Goal: Task Accomplishment & Management: Use online tool/utility

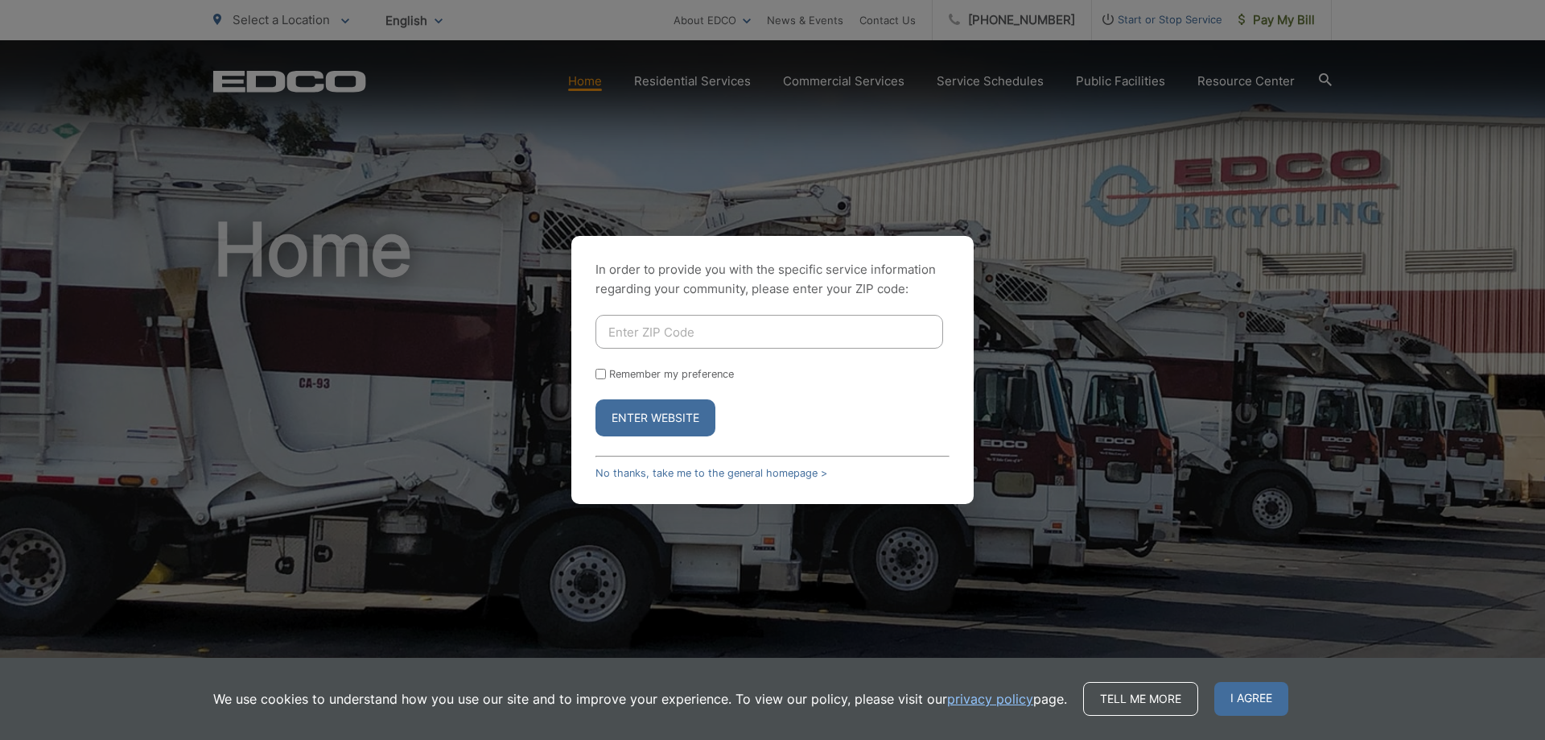
click at [624, 334] on input "Enter ZIP Code" at bounding box center [770, 332] width 348 height 34
type input "92020"
click at [639, 417] on button "Enter Website" at bounding box center [656, 417] width 120 height 37
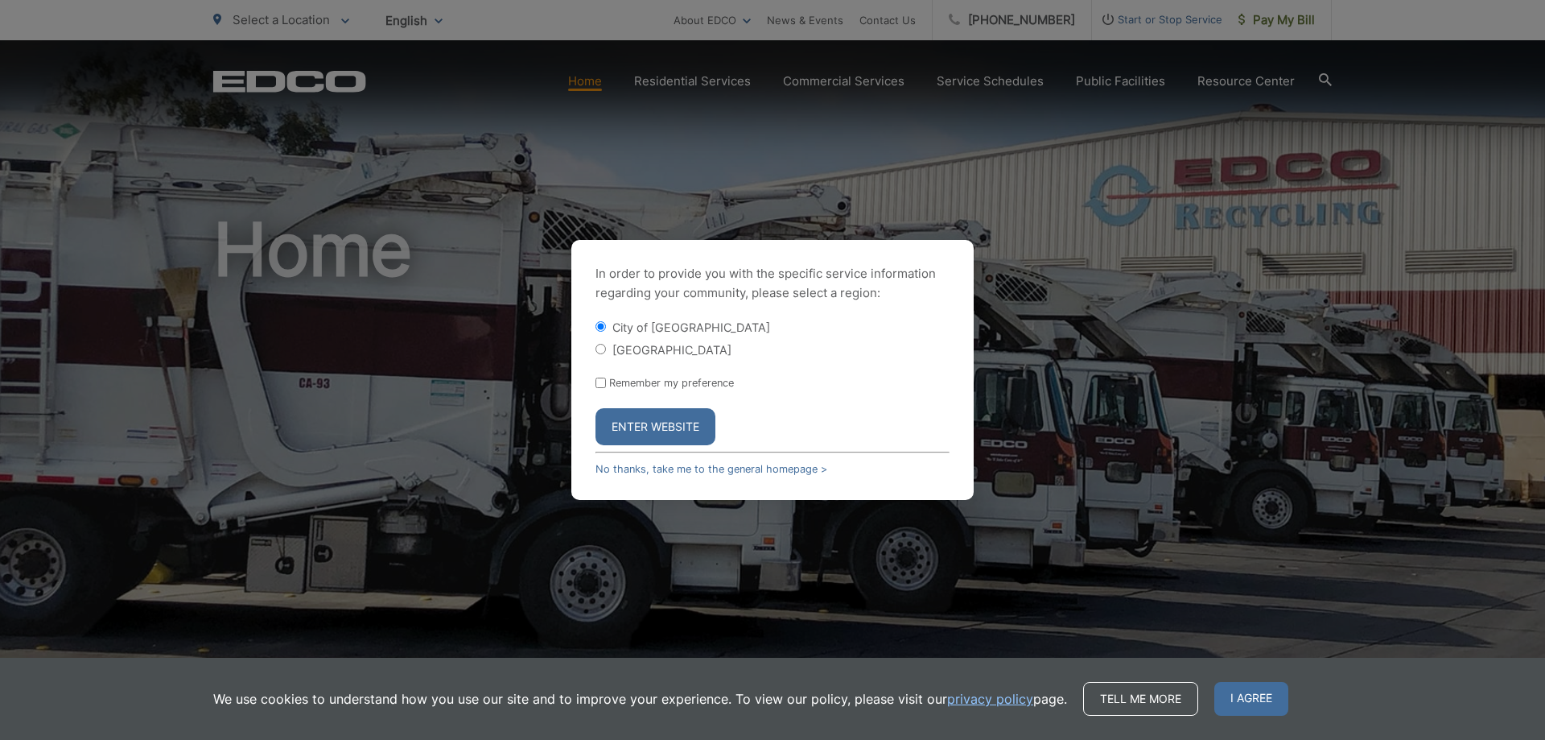
click at [639, 423] on button "Enter Website" at bounding box center [656, 426] width 120 height 37
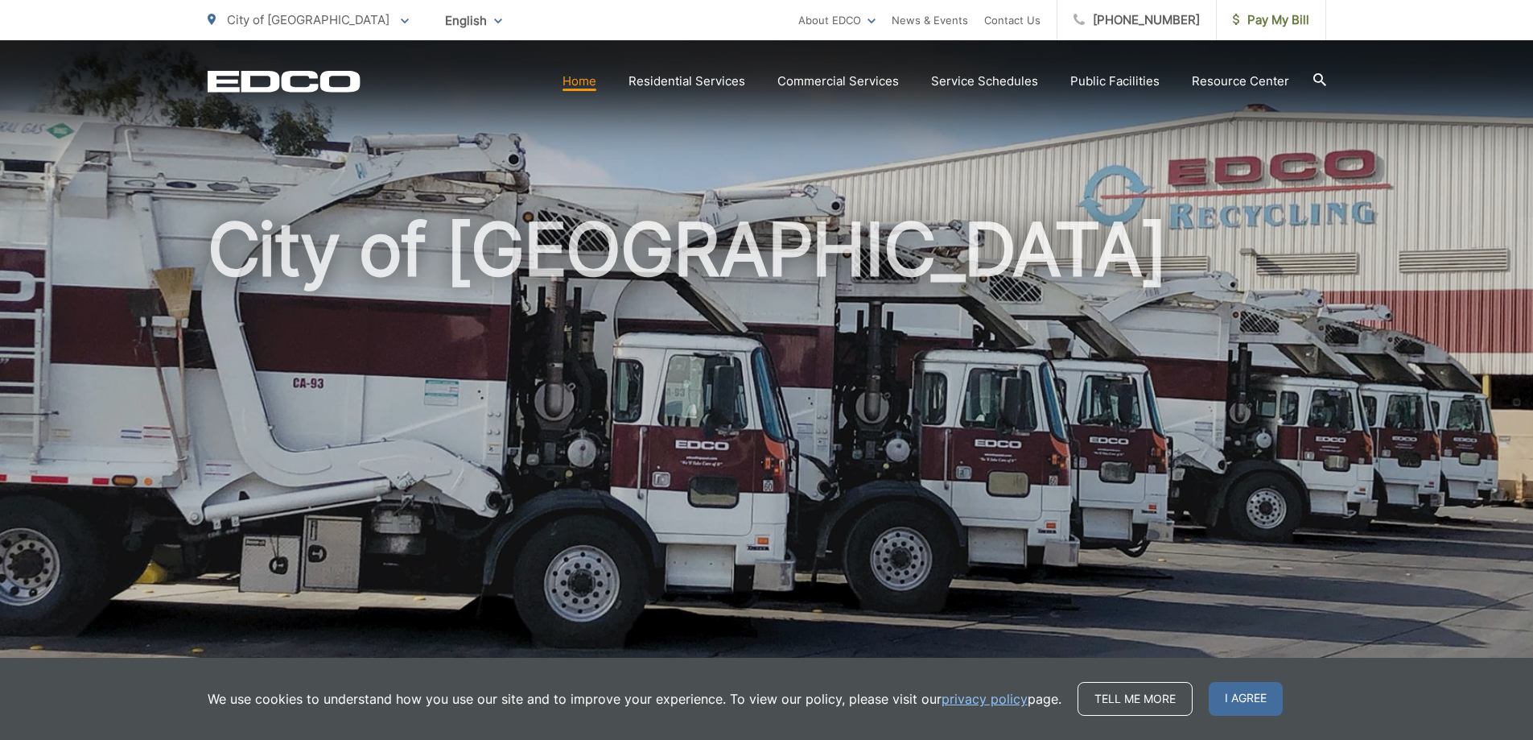
click at [1087, 319] on h1 "City of [GEOGRAPHIC_DATA]" at bounding box center [767, 463] width 1119 height 509
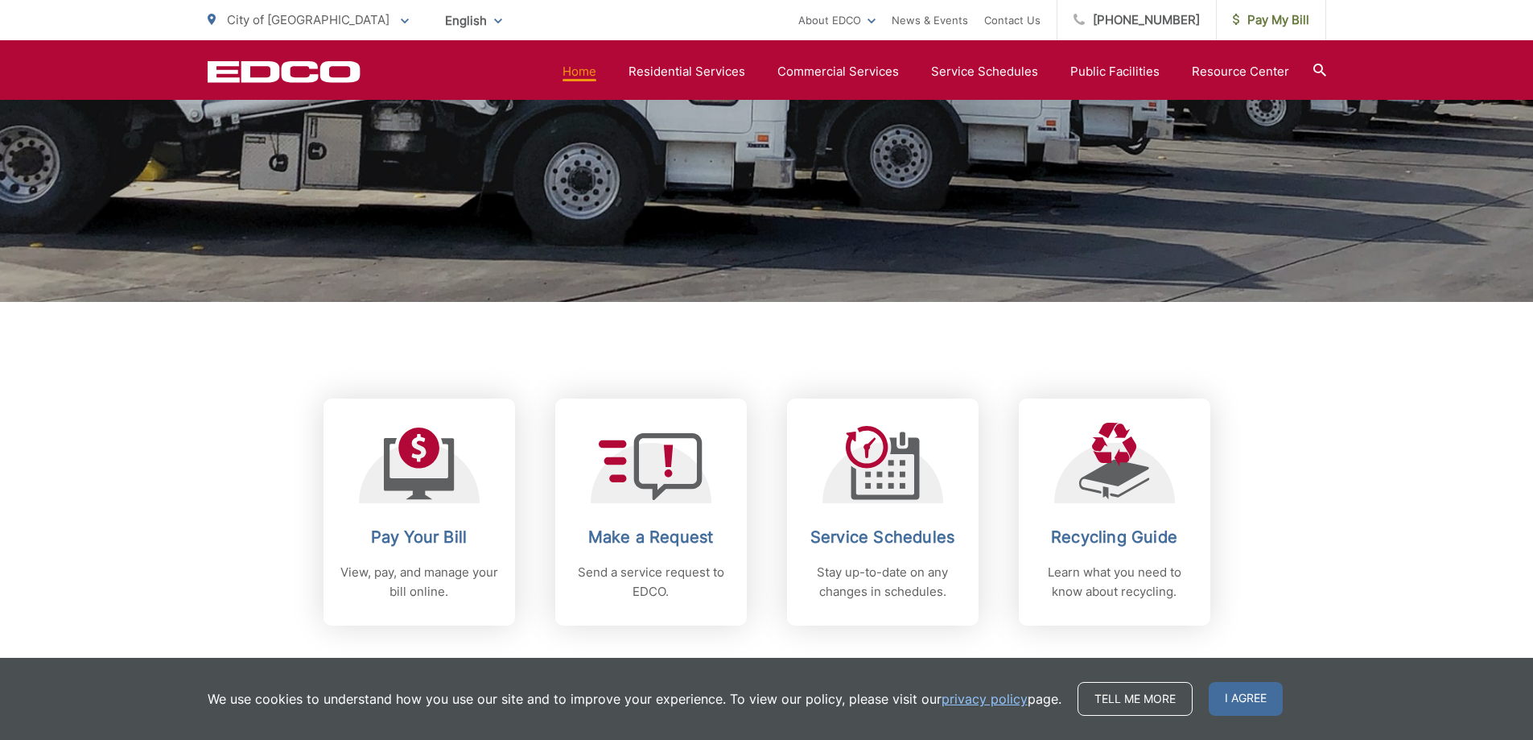
scroll to position [563, 0]
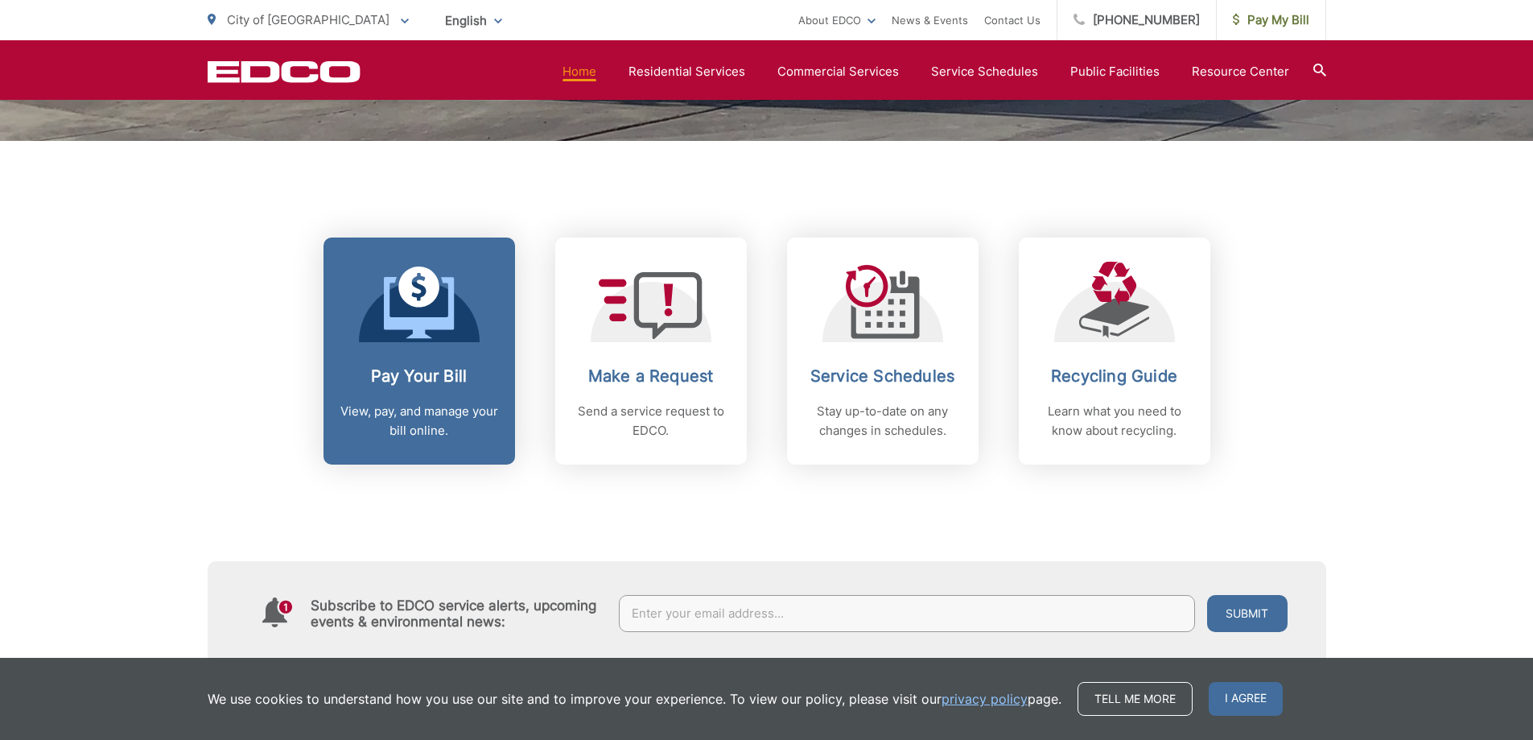
click at [422, 311] on icon at bounding box center [419, 302] width 71 height 72
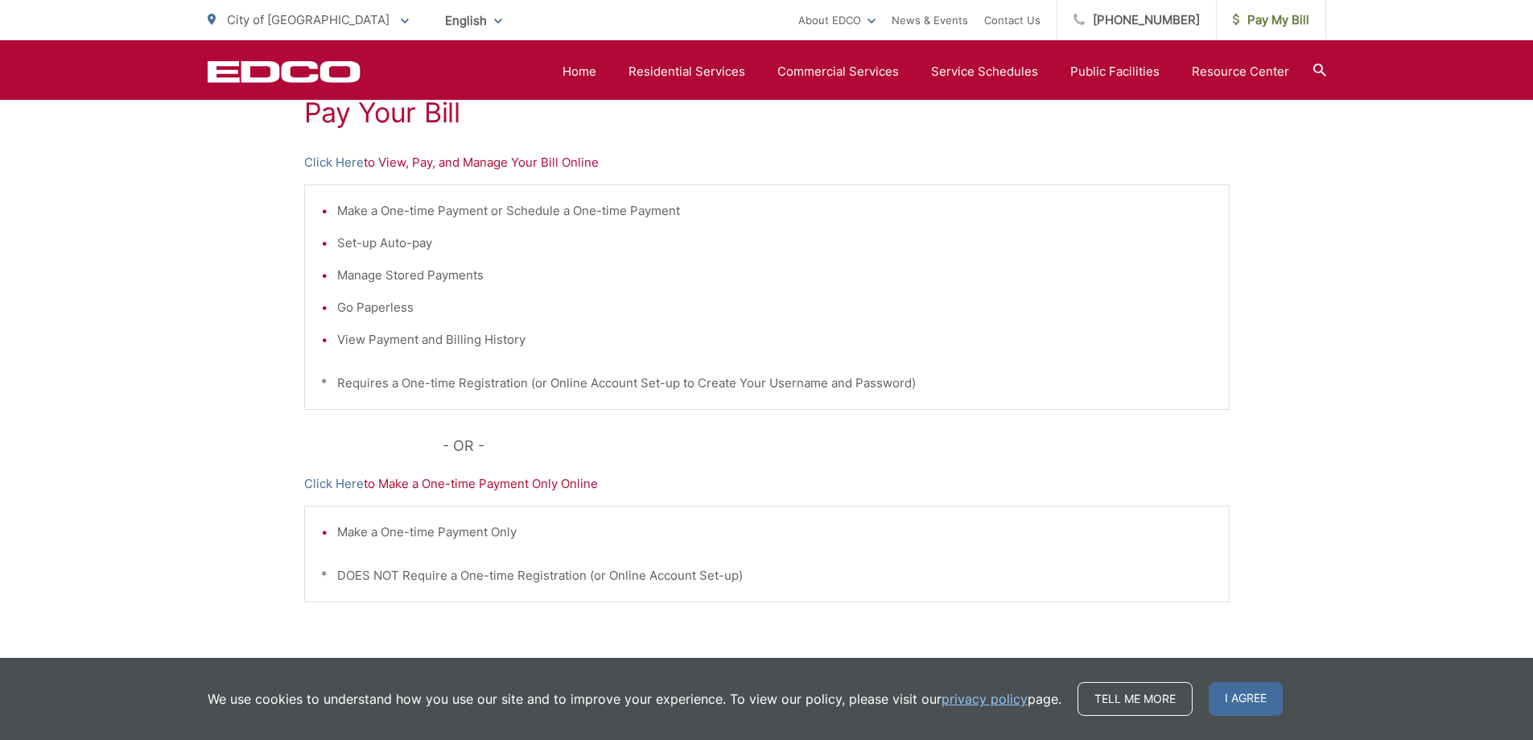
scroll to position [402, 0]
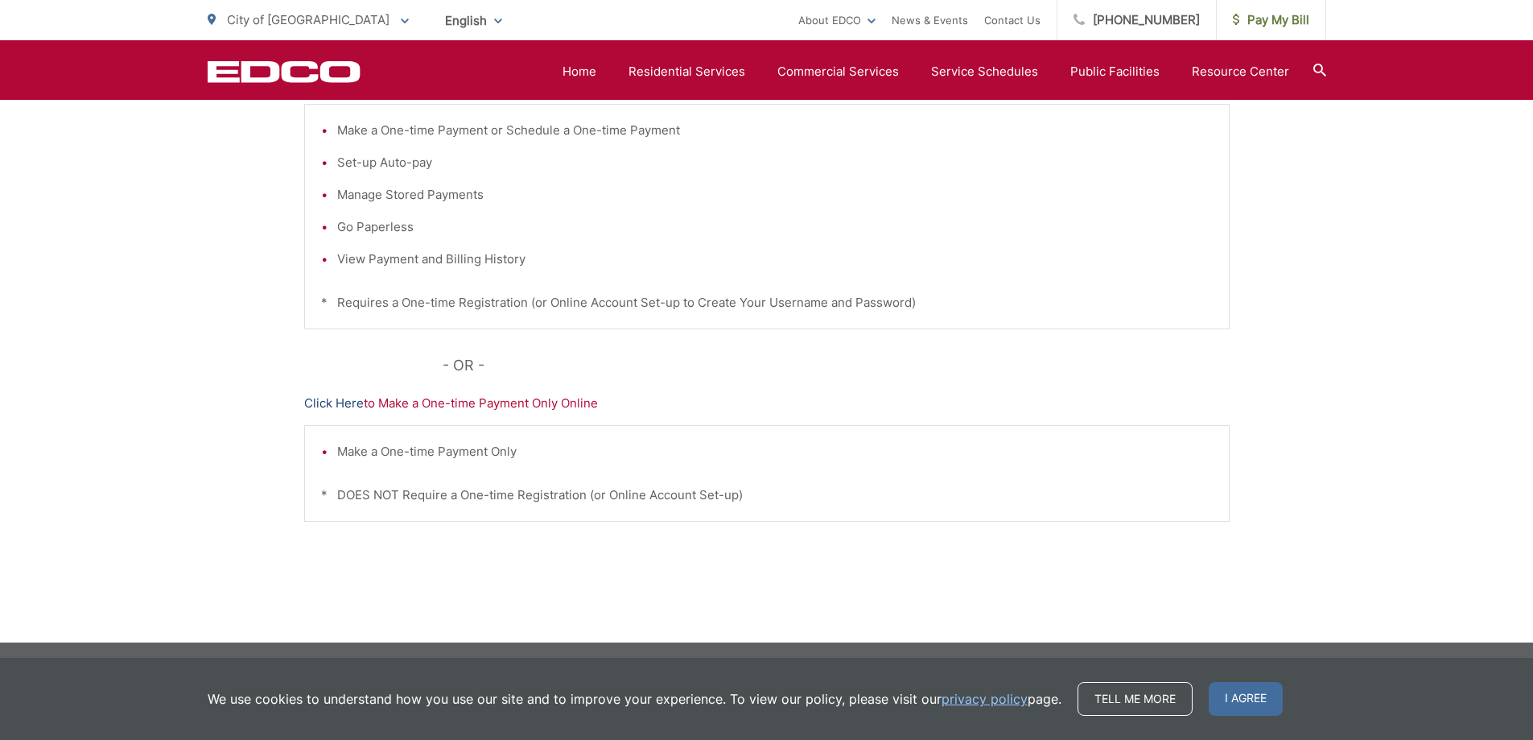
click at [335, 406] on link "Click Here" at bounding box center [334, 403] width 60 height 19
